Goal: Navigation & Orientation: Find specific page/section

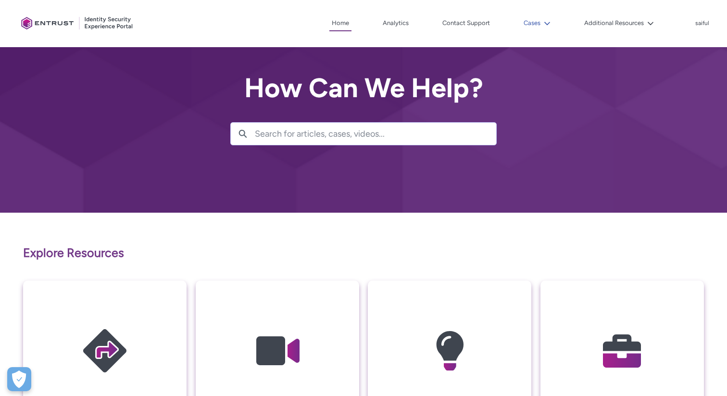
click at [552, 23] on button "Cases" at bounding box center [537, 23] width 32 height 14
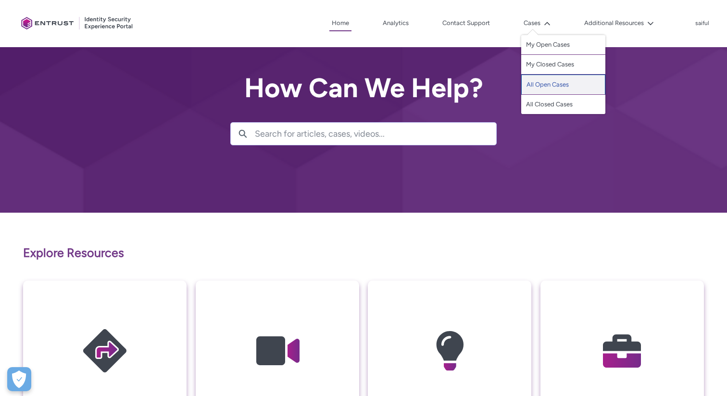
click at [541, 79] on link "All Open Cases" at bounding box center [563, 85] width 84 height 20
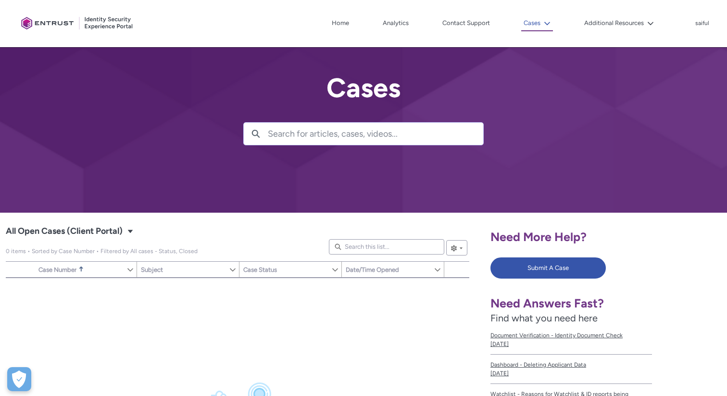
click at [546, 25] on icon at bounding box center [547, 23] width 7 height 7
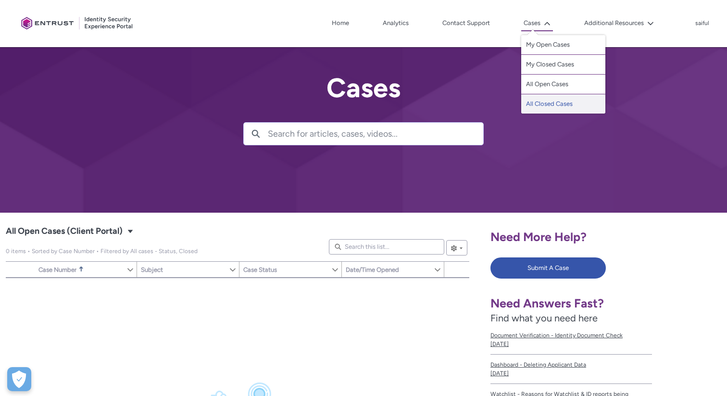
click at [547, 104] on link "All Closed Cases" at bounding box center [563, 103] width 84 height 19
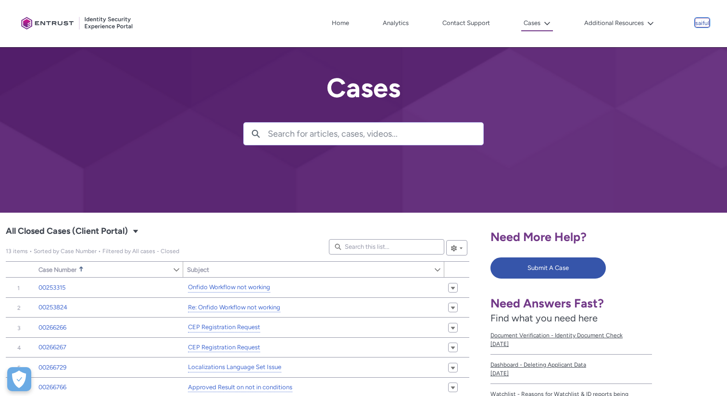
click at [699, 21] on p "saiful" at bounding box center [702, 23] width 14 height 7
click at [679, 42] on span "Log Out" at bounding box center [680, 43] width 21 height 9
